Goal: Task Accomplishment & Management: Manage account settings

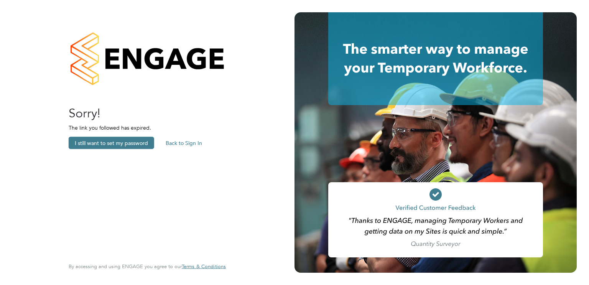
click at [186, 141] on button "Back to Sign In" at bounding box center [184, 143] width 49 height 12
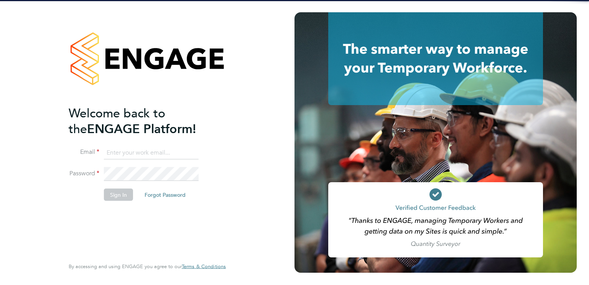
type input "daniela.opran@randstad.co.uk"
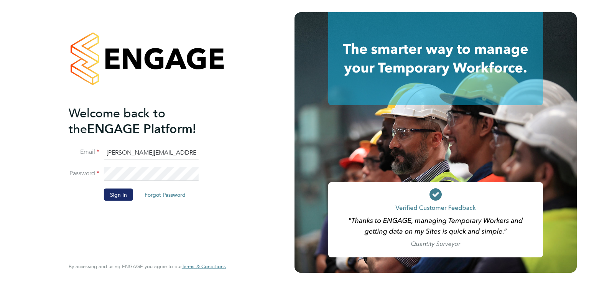
click at [118, 189] on button "Sign In" at bounding box center [118, 194] width 29 height 12
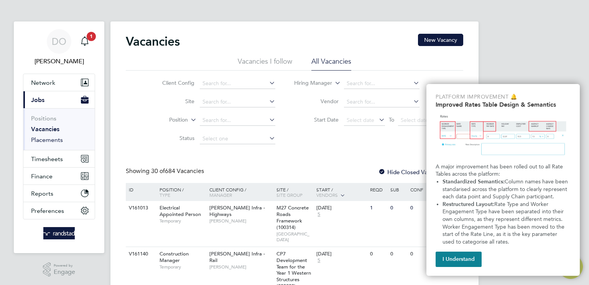
click at [46, 140] on link "Placements" at bounding box center [47, 139] width 32 height 7
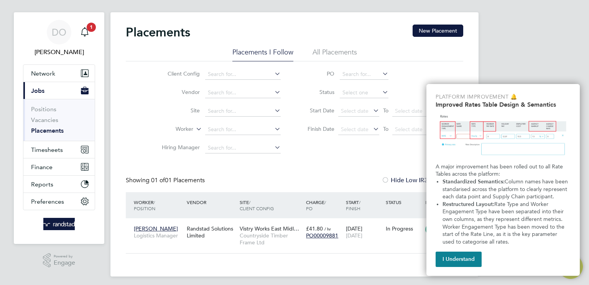
scroll to position [13, 0]
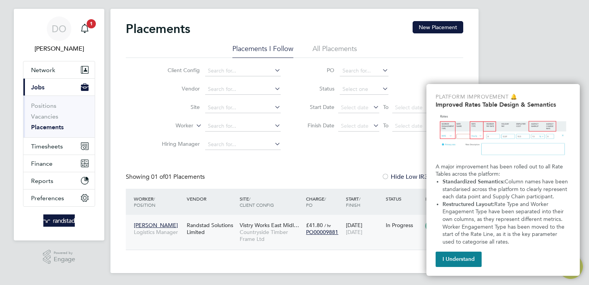
click at [149, 222] on span "[PERSON_NAME]" at bounding box center [156, 225] width 44 height 7
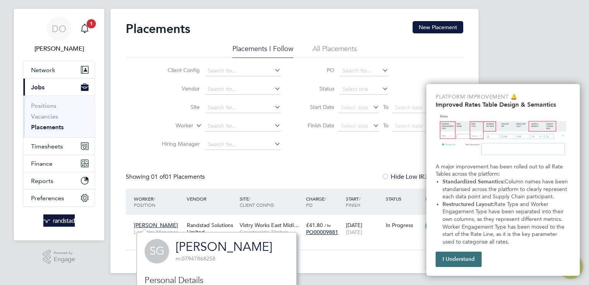
click at [461, 257] on button "I Understand" at bounding box center [459, 259] width 46 height 15
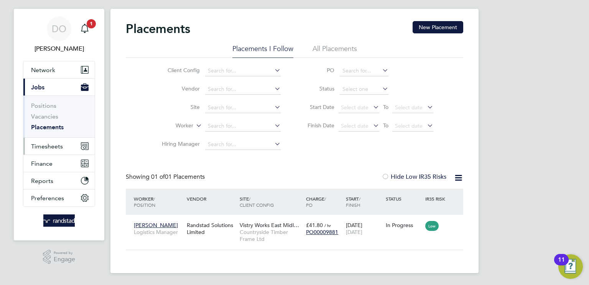
click at [48, 145] on span "Timesheets" at bounding box center [47, 146] width 32 height 7
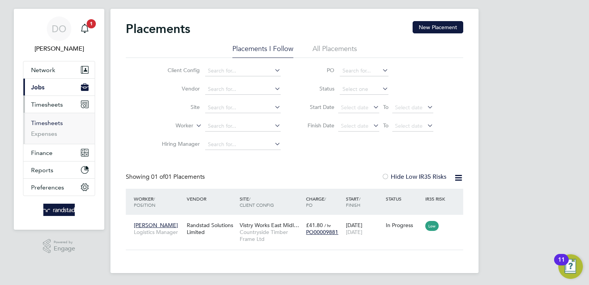
click at [52, 119] on link "Timesheets" at bounding box center [47, 122] width 32 height 7
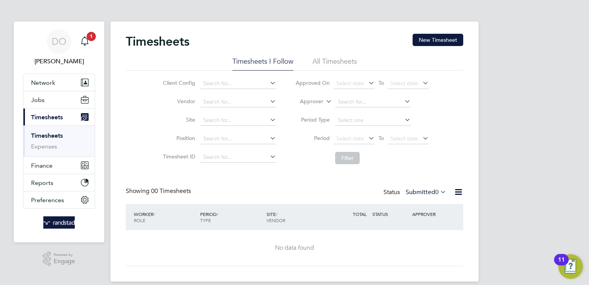
scroll to position [8, 0]
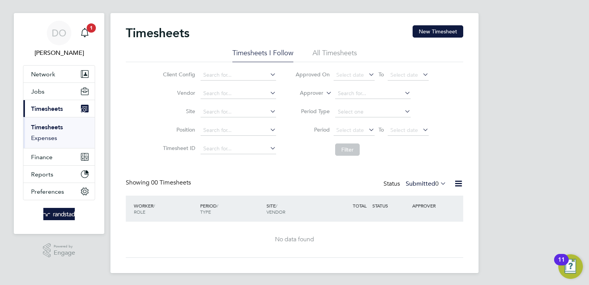
click at [44, 137] on link "Expenses" at bounding box center [44, 137] width 26 height 7
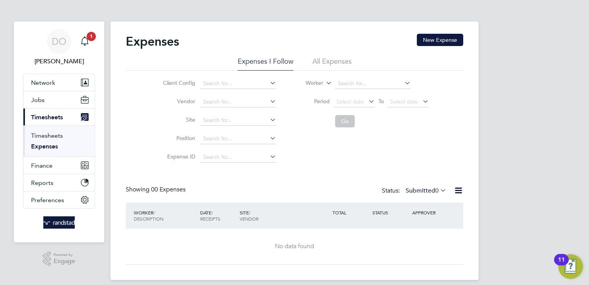
click at [46, 135] on link "Timesheets" at bounding box center [47, 135] width 32 height 7
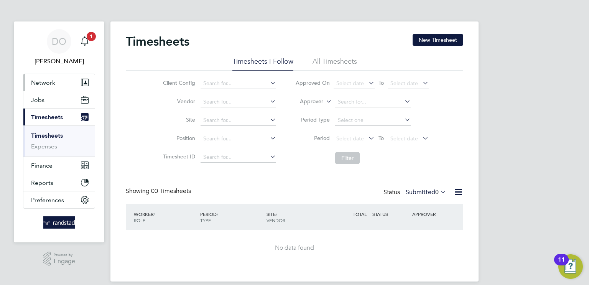
click at [54, 82] on span "Network" at bounding box center [43, 82] width 24 height 7
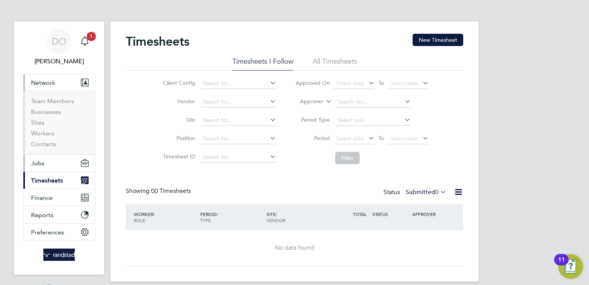
click at [51, 161] on button "Jobs" at bounding box center [58, 163] width 71 height 17
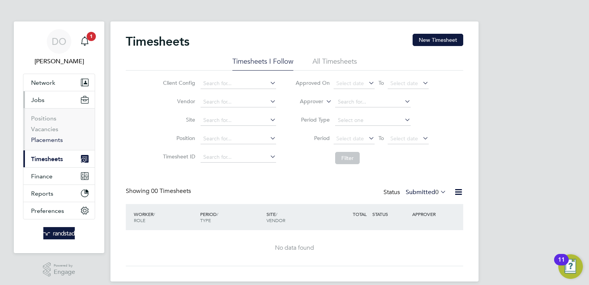
click at [49, 138] on link "Placements" at bounding box center [47, 139] width 32 height 7
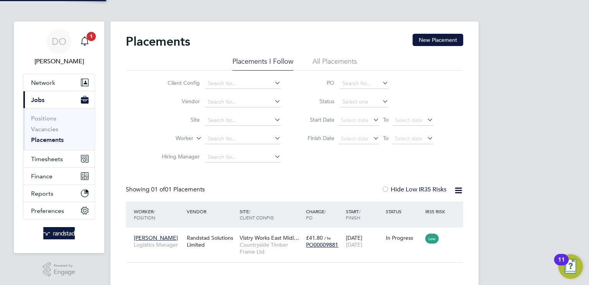
scroll to position [7, 36]
click at [155, 239] on span "[PERSON_NAME]" at bounding box center [156, 237] width 44 height 7
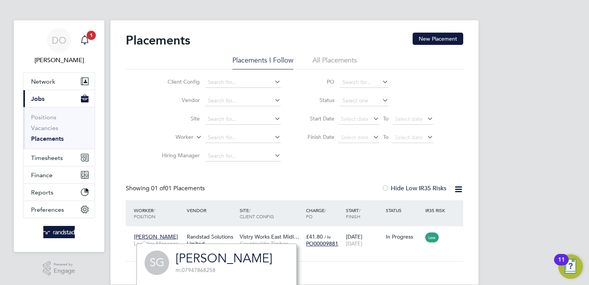
scroll to position [170, 0]
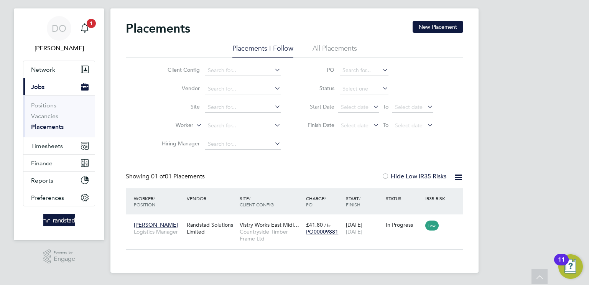
scroll to position [13, 0]
click at [453, 223] on icon at bounding box center [454, 224] width 8 height 9
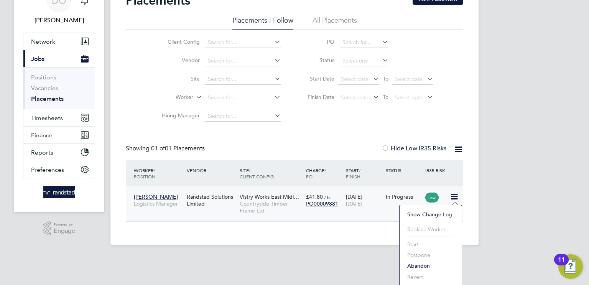
scroll to position [42, 0]
click at [160, 244] on app-footer at bounding box center [294, 250] width 368 height 12
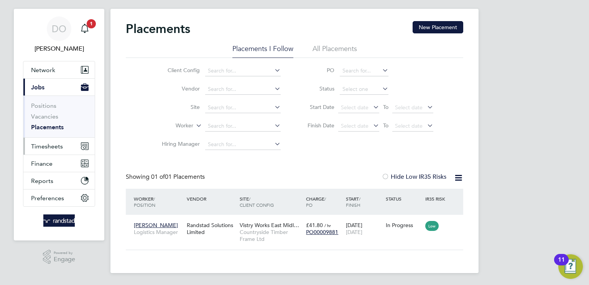
click at [43, 143] on span "Timesheets" at bounding box center [47, 146] width 32 height 7
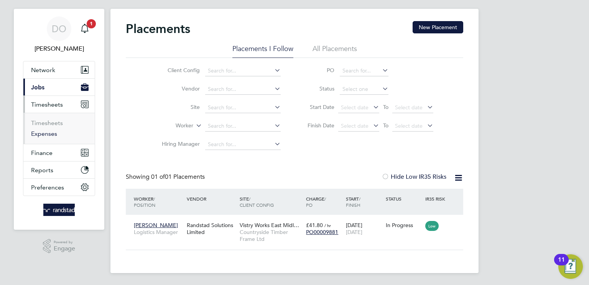
click at [48, 134] on link "Expenses" at bounding box center [44, 133] width 26 height 7
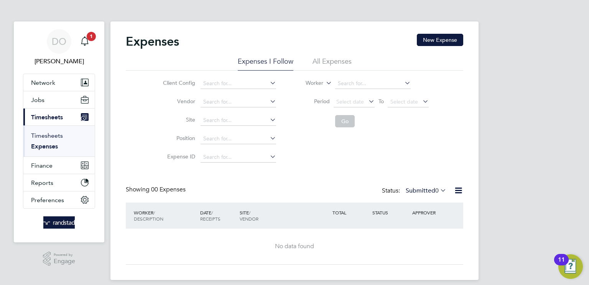
click at [48, 132] on link "Timesheets" at bounding box center [47, 135] width 32 height 7
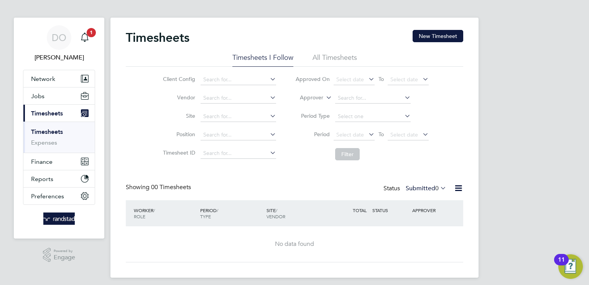
scroll to position [8, 0]
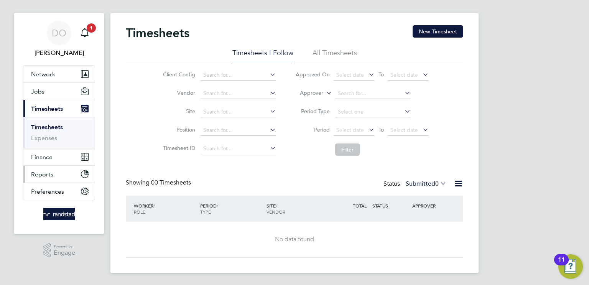
click at [48, 176] on span "Reports" at bounding box center [42, 174] width 22 height 7
click at [48, 123] on span "Finance" at bounding box center [41, 125] width 21 height 7
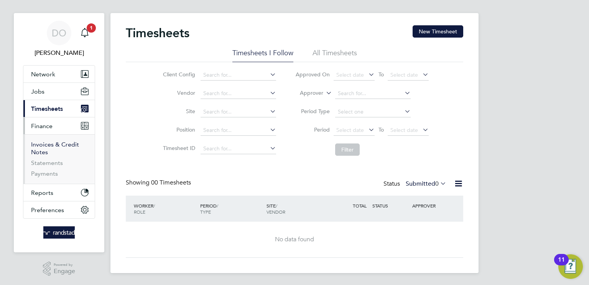
click at [52, 145] on link "Invoices & Credit Notes" at bounding box center [55, 148] width 48 height 15
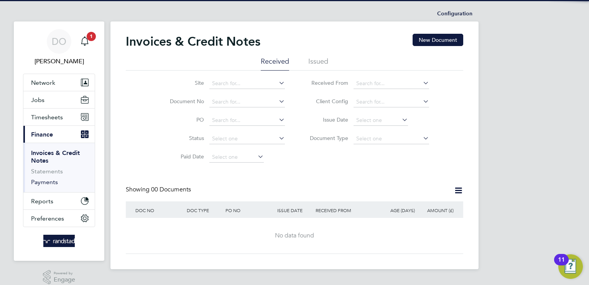
click at [43, 183] on link "Payments" at bounding box center [44, 181] width 27 height 7
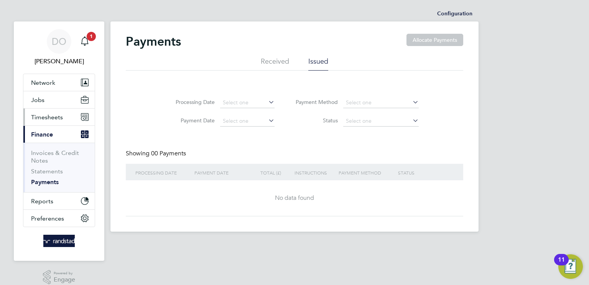
click at [48, 122] on button "Timesheets" at bounding box center [58, 117] width 71 height 17
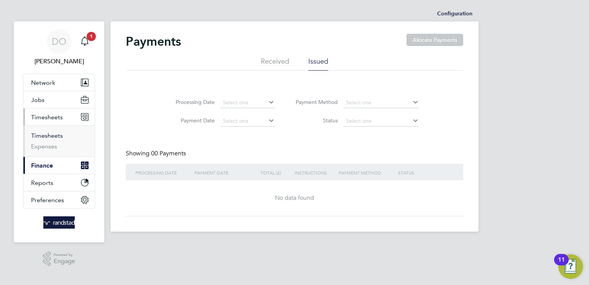
click at [49, 137] on link "Timesheets" at bounding box center [47, 135] width 32 height 7
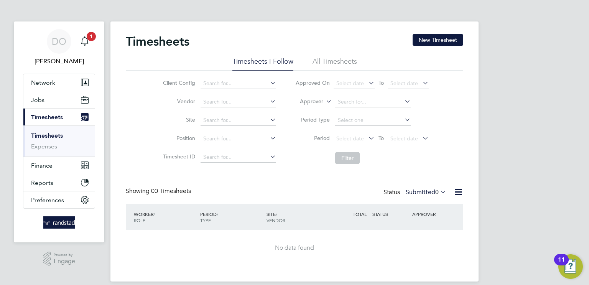
click at [336, 59] on li "All Timesheets" at bounding box center [335, 64] width 44 height 14
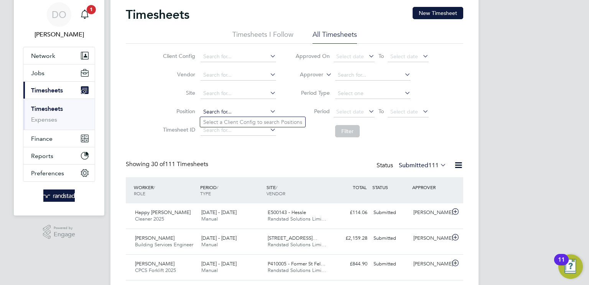
click at [222, 115] on input at bounding box center [239, 112] width 76 height 11
type input "logistics"
click at [221, 111] on input at bounding box center [239, 112] width 76 height 11
click at [216, 55] on input at bounding box center [239, 56] width 76 height 11
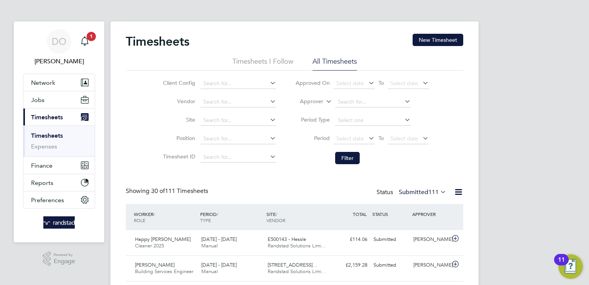
click at [439, 191] on icon at bounding box center [439, 191] width 0 height 11
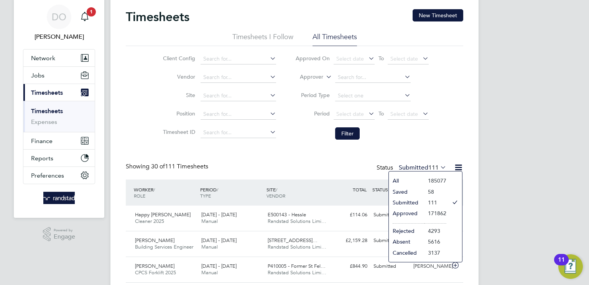
click at [421, 214] on li "Approved" at bounding box center [406, 213] width 35 height 11
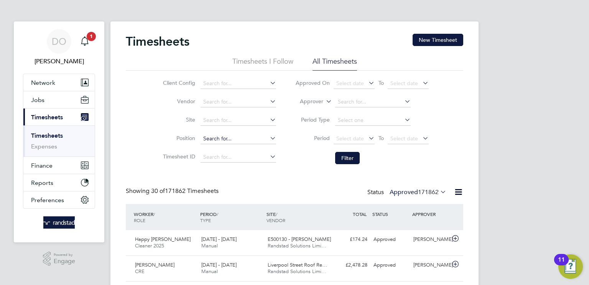
click at [218, 136] on input at bounding box center [239, 138] width 76 height 11
click at [268, 137] on icon at bounding box center [268, 138] width 0 height 11
drag, startPoint x: 271, startPoint y: 137, endPoint x: 272, endPoint y: 132, distance: 5.1
click at [272, 132] on li "Position" at bounding box center [218, 139] width 135 height 18
click at [273, 143] on input at bounding box center [239, 138] width 76 height 11
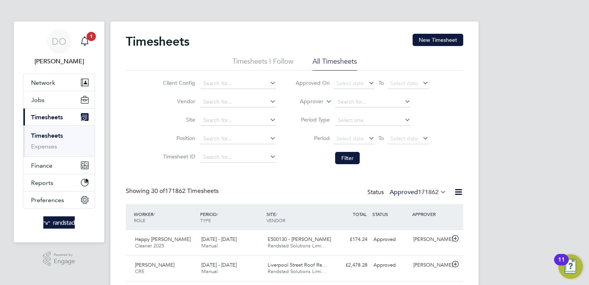
click at [268, 138] on icon at bounding box center [268, 138] width 0 height 11
click at [223, 83] on input at bounding box center [239, 83] width 76 height 11
type input "v"
type input "c"
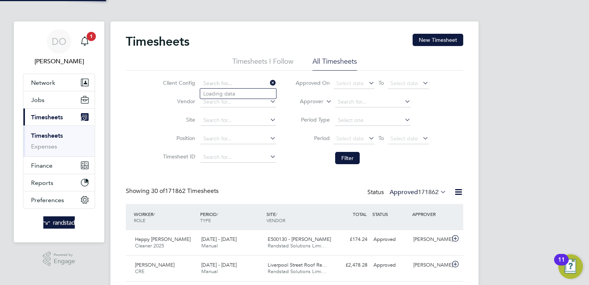
click at [252, 60] on li "Timesheets I Follow" at bounding box center [262, 64] width 61 height 14
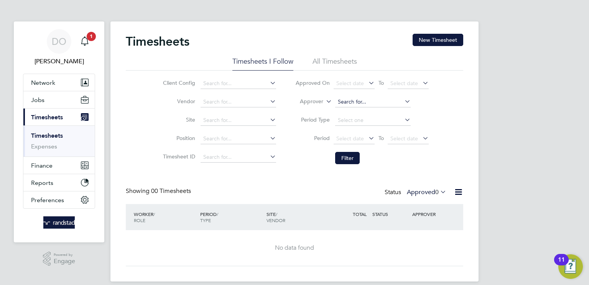
click at [349, 100] on input at bounding box center [373, 102] width 76 height 11
type input "[PERSON_NAME]"
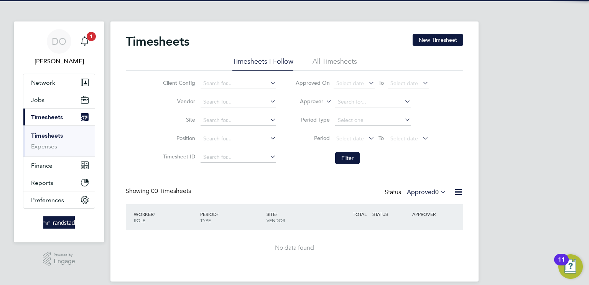
click at [403, 101] on icon at bounding box center [403, 101] width 0 height 11
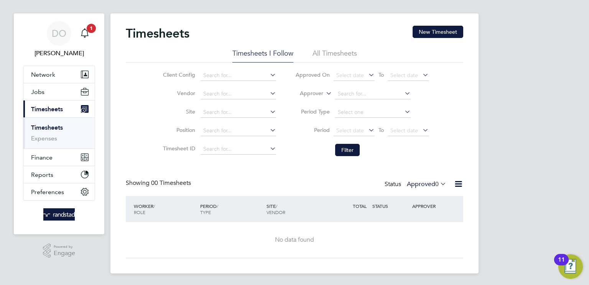
scroll to position [8, 0]
click at [439, 186] on icon at bounding box center [439, 183] width 0 height 11
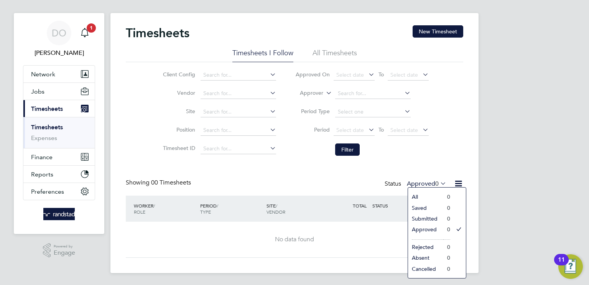
click at [437, 185] on span "0" at bounding box center [436, 184] width 3 height 8
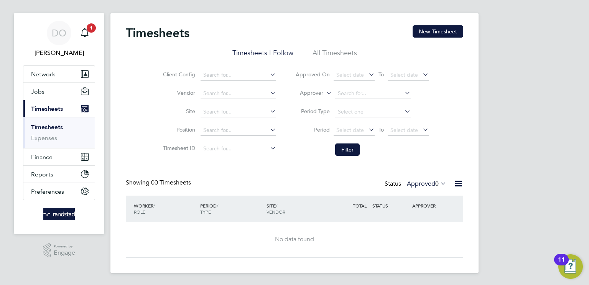
click at [387, 186] on div "Status Approved 0" at bounding box center [416, 184] width 63 height 11
click at [53, 88] on button "Jobs" at bounding box center [58, 91] width 71 height 17
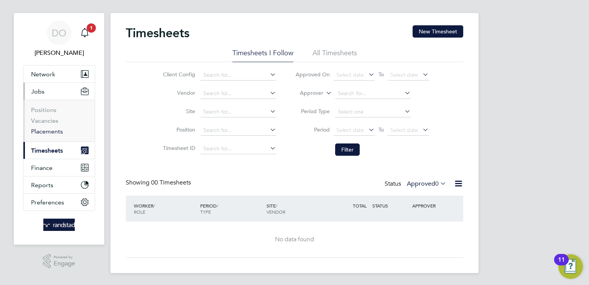
click at [54, 132] on link "Placements" at bounding box center [47, 131] width 32 height 7
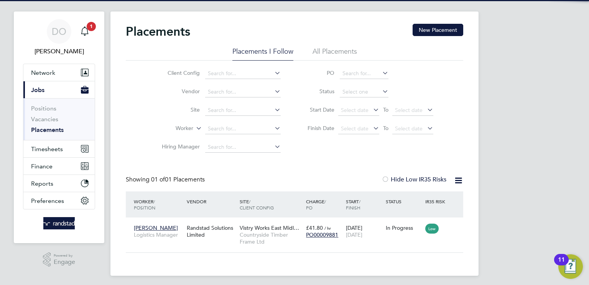
scroll to position [13, 0]
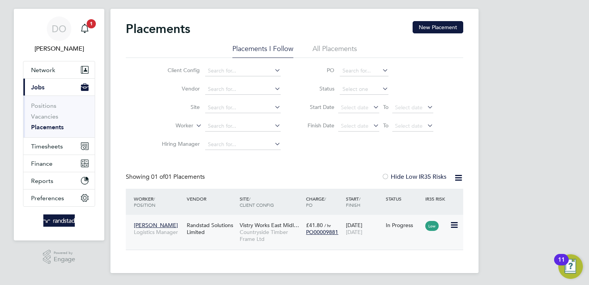
click at [155, 226] on span "[PERSON_NAME]" at bounding box center [156, 225] width 44 height 7
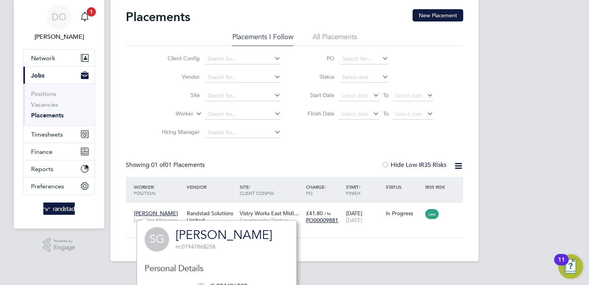
scroll to position [25, 0]
click at [456, 212] on icon at bounding box center [454, 212] width 8 height 9
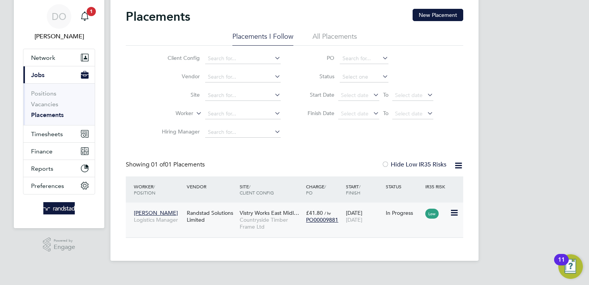
scroll to position [13, 0]
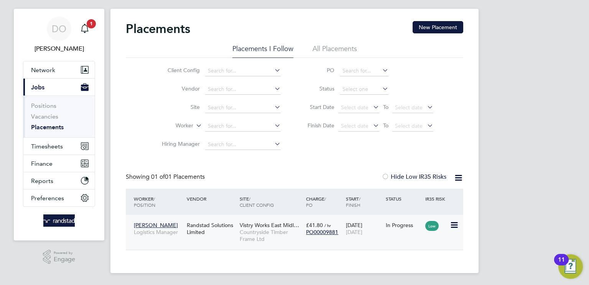
click at [311, 230] on span "PO00009881" at bounding box center [322, 232] width 32 height 7
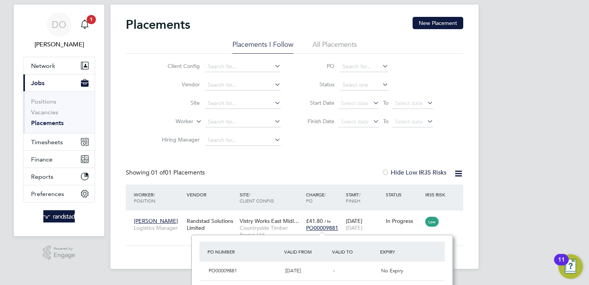
scroll to position [19, 0]
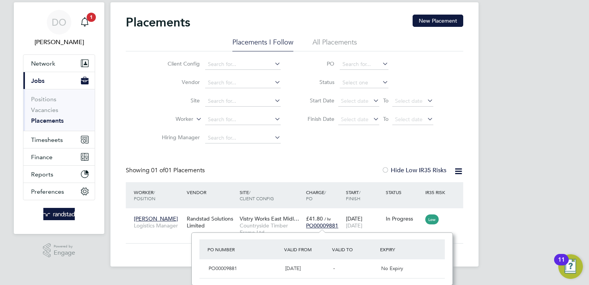
click at [168, 247] on div "Placements New Placement Placements I Follow All Placements Client Config Vendo…" at bounding box center [294, 134] width 368 height 264
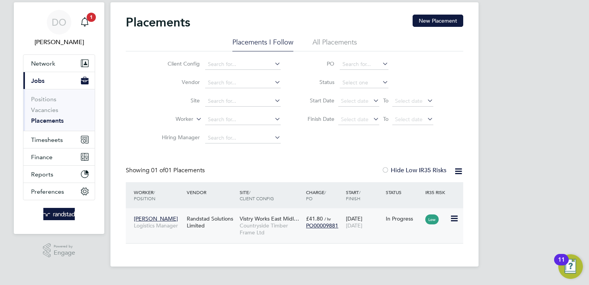
scroll to position [13, 0]
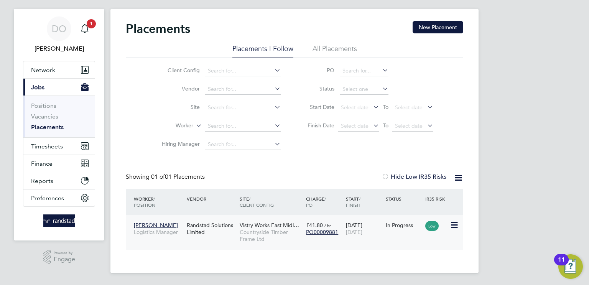
click at [151, 224] on span "[PERSON_NAME]" at bounding box center [156, 225] width 44 height 7
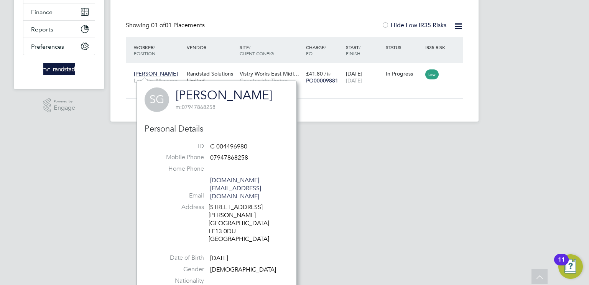
scroll to position [170, 0]
